Goal: Task Accomplishment & Management: Complete application form

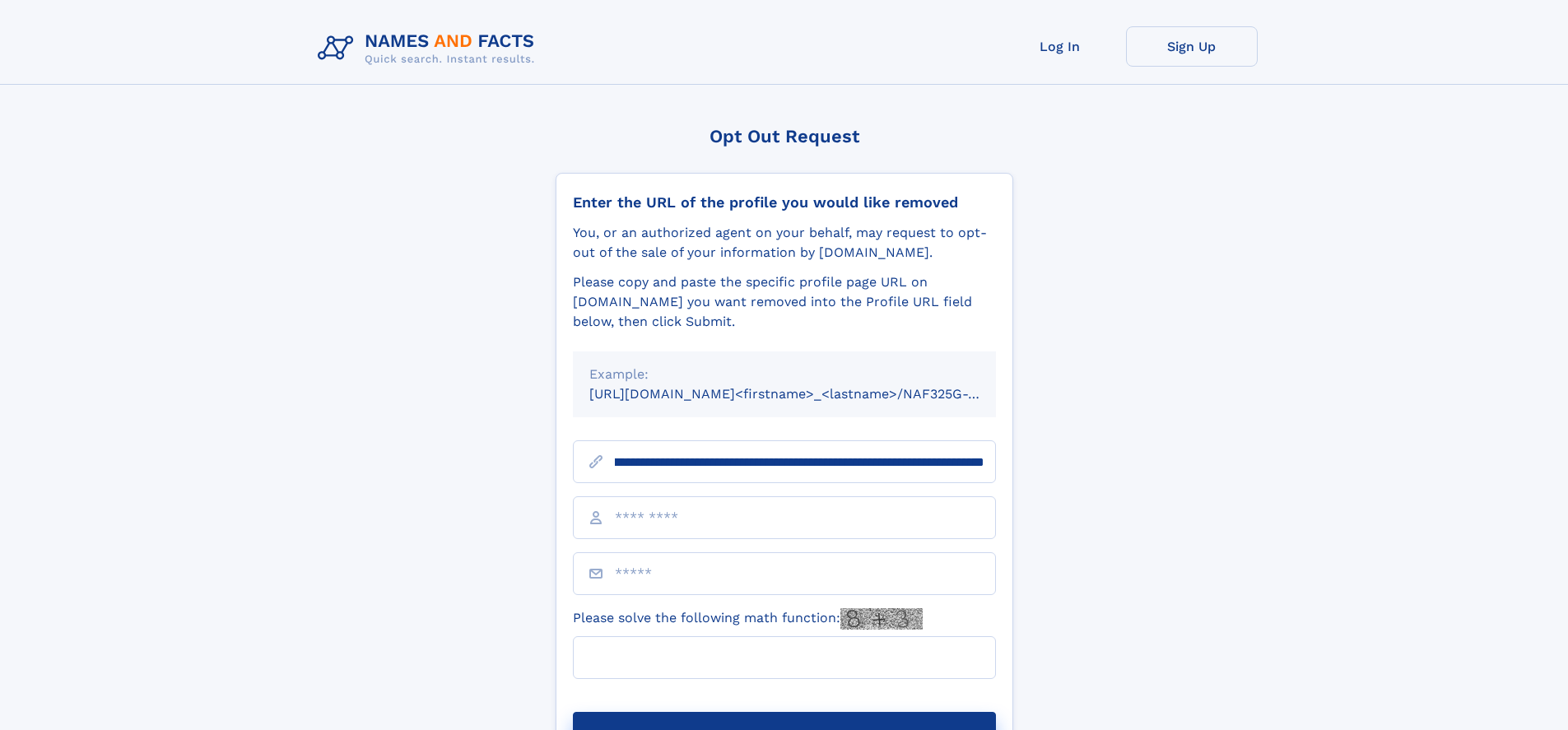
scroll to position [0, 185]
type input "**********"
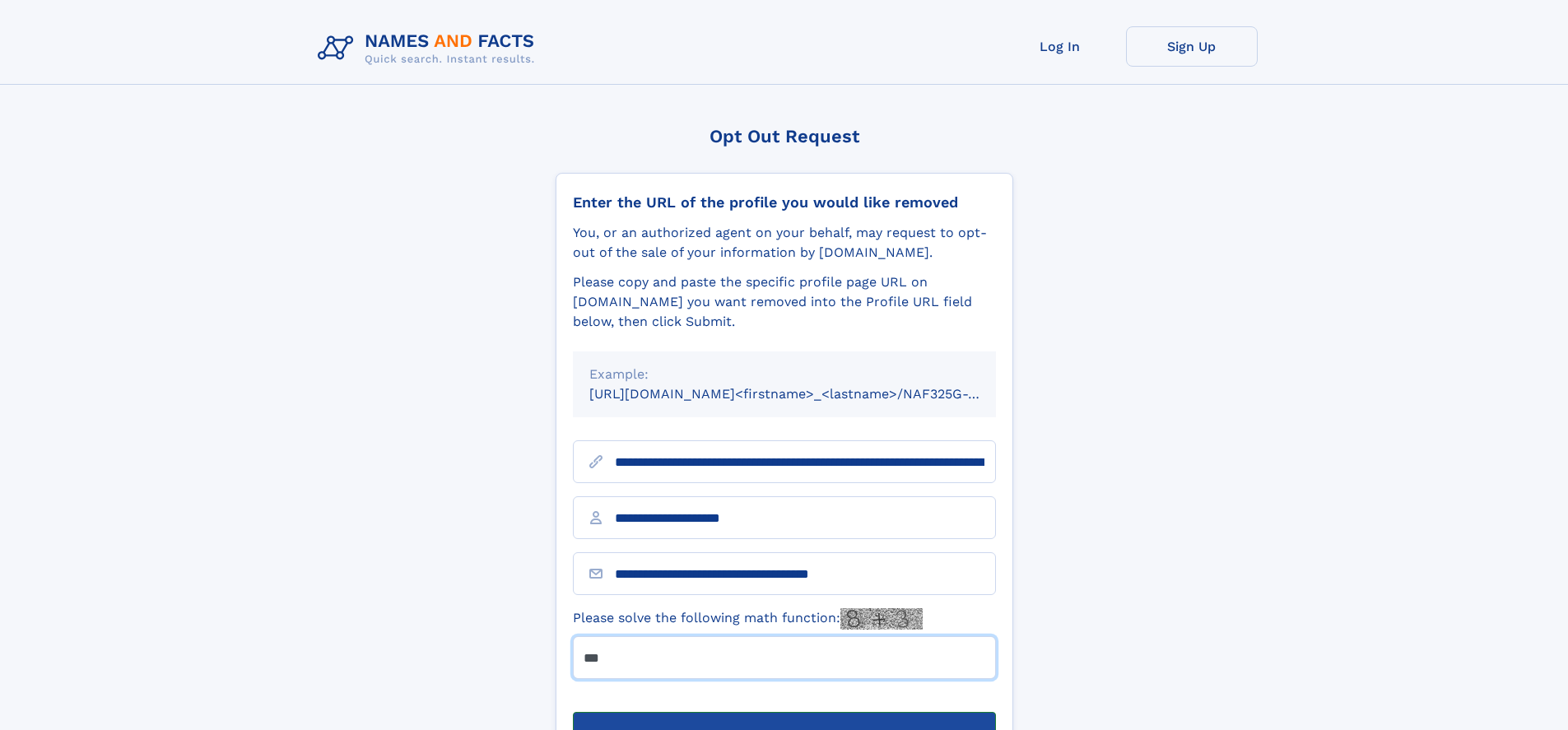
type input "***"
click at [784, 713] on button "Submit Opt Out Request" at bounding box center [784, 739] width 423 height 53
